Goal: Task Accomplishment & Management: Complete application form

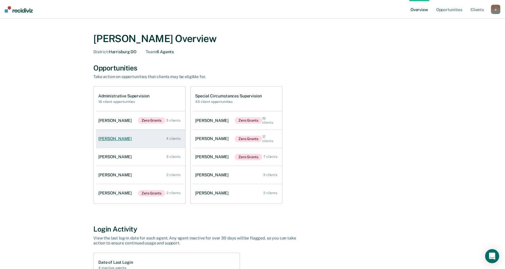
click at [116, 137] on div "[PERSON_NAME]" at bounding box center [116, 138] width 36 height 5
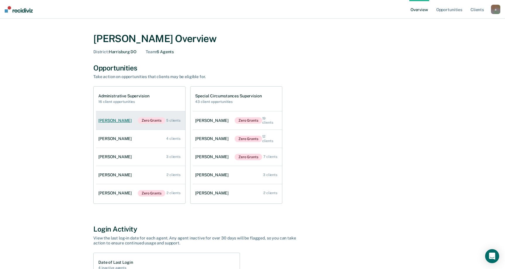
click at [110, 119] on div "[PERSON_NAME]" at bounding box center [116, 120] width 36 height 5
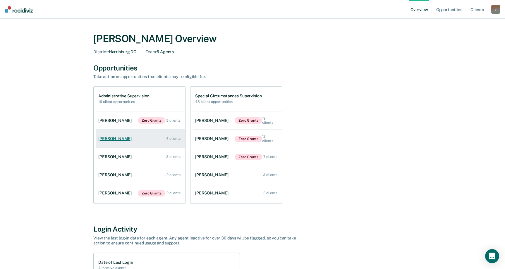
click at [120, 139] on div "[PERSON_NAME]" at bounding box center [116, 138] width 36 height 5
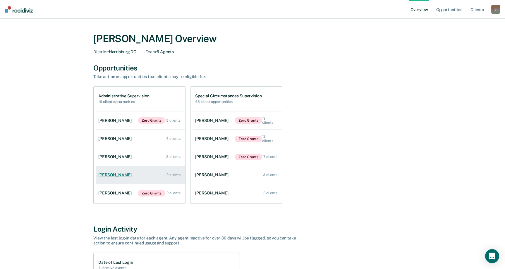
click at [109, 174] on div "[PERSON_NAME]" at bounding box center [116, 174] width 36 height 5
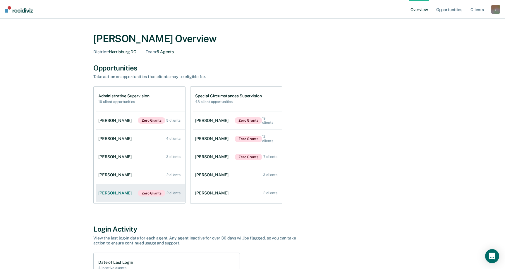
click at [120, 194] on div "[PERSON_NAME]" at bounding box center [116, 193] width 36 height 5
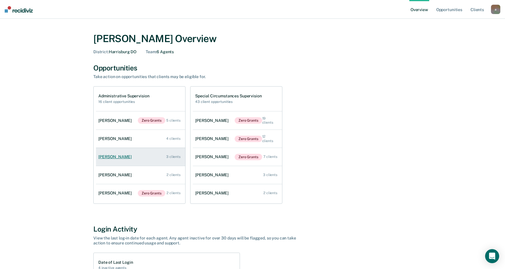
click at [105, 156] on div "[PERSON_NAME]" at bounding box center [116, 156] width 36 height 5
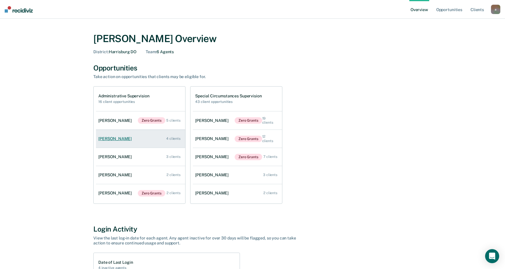
click at [130, 138] on div "[PERSON_NAME]" at bounding box center [116, 138] width 36 height 5
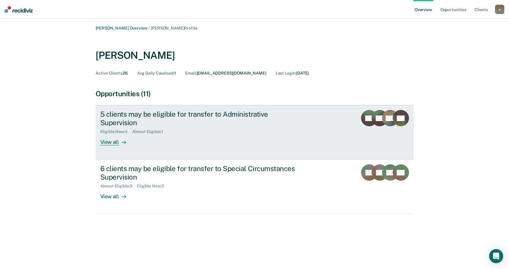
click at [110, 143] on div "View all" at bounding box center [116, 139] width 33 height 11
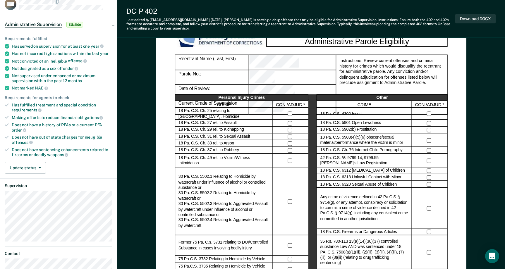
scroll to position [29, 0]
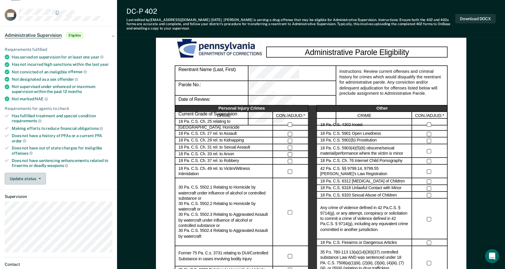
click at [40, 178] on button "Update status" at bounding box center [25, 179] width 41 height 12
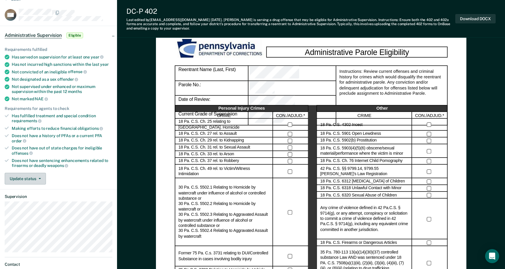
click at [42, 177] on button "Update status" at bounding box center [25, 179] width 41 height 12
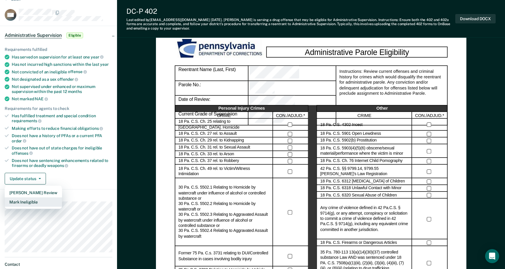
click at [23, 202] on button "Mark Ineligible" at bounding box center [33, 201] width 57 height 9
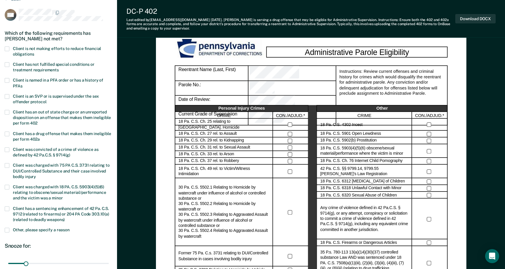
click at [6, 50] on span at bounding box center [7, 48] width 5 height 5
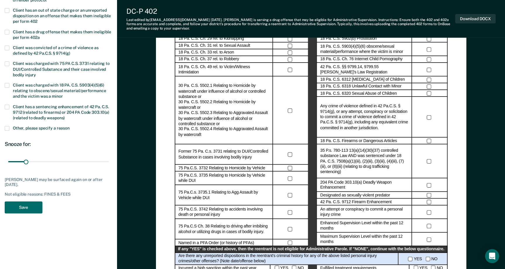
scroll to position [146, 0]
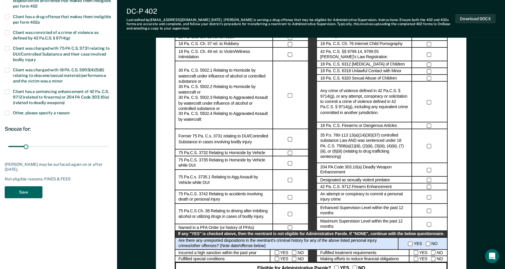
click at [19, 192] on button "Save" at bounding box center [24, 192] width 38 height 12
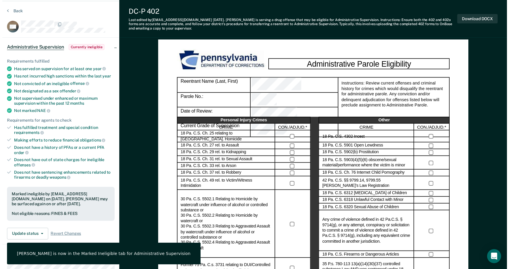
scroll to position [0, 0]
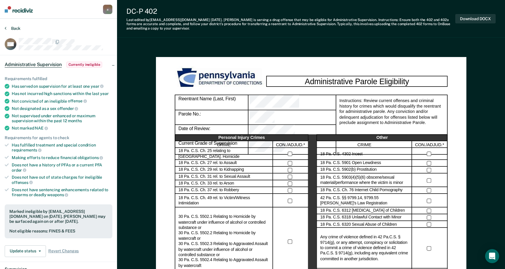
click at [9, 27] on button "Back" at bounding box center [13, 28] width 16 height 5
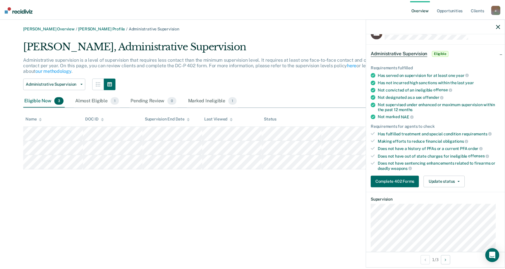
scroll to position [29, 0]
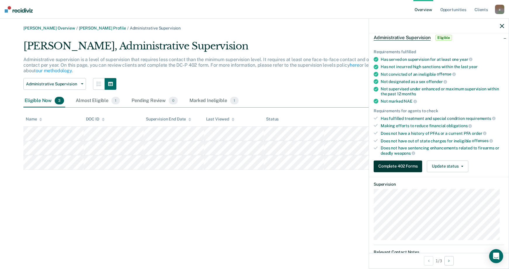
click at [396, 165] on button "Complete 402 Forms" at bounding box center [398, 167] width 49 height 12
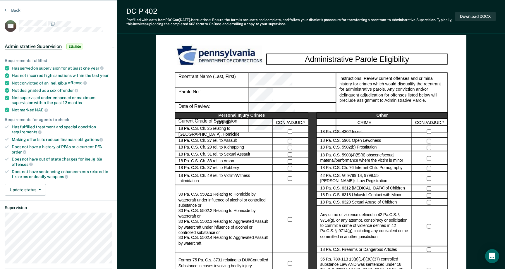
scroll to position [29, 0]
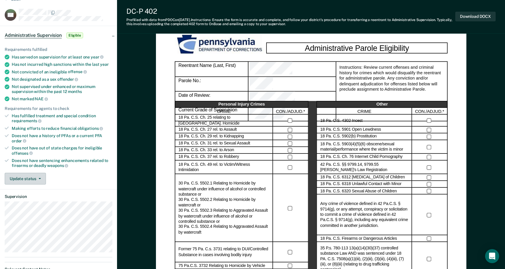
click at [41, 178] on button "Update status" at bounding box center [25, 179] width 41 height 12
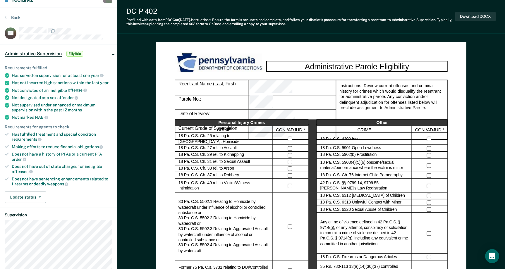
scroll to position [0, 0]
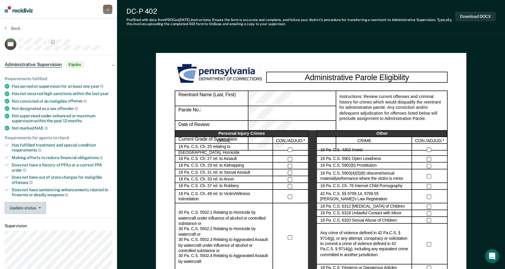
click at [37, 206] on button "Update status" at bounding box center [25, 208] width 41 height 12
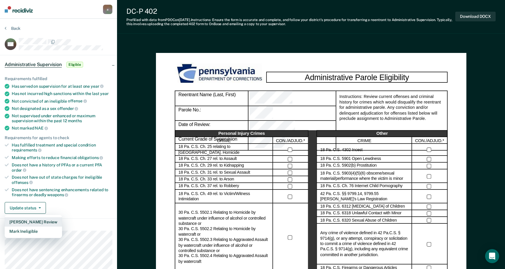
click at [51, 219] on button "[PERSON_NAME] Review" at bounding box center [33, 221] width 57 height 9
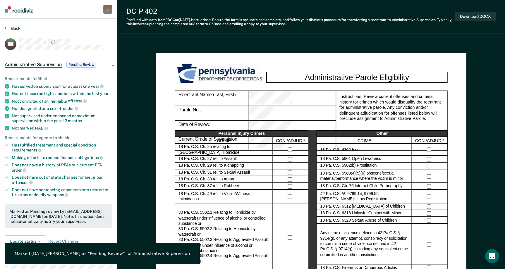
click at [7, 28] on button "Back" at bounding box center [13, 28] width 16 height 5
